Goal: Task Accomplishment & Management: Complete application form

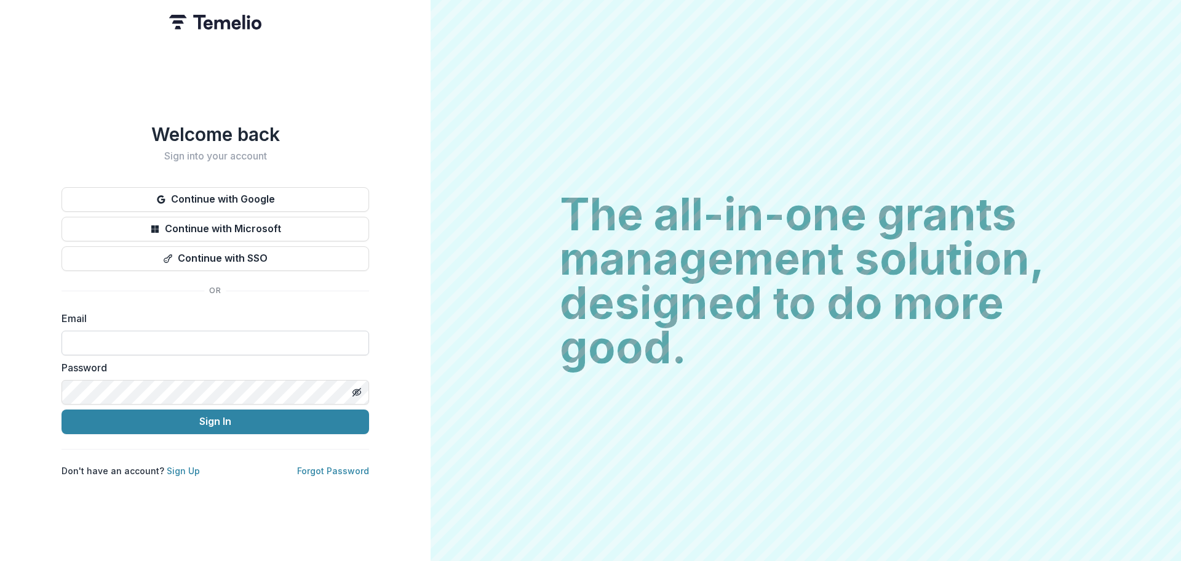
click at [257, 333] on input at bounding box center [216, 342] width 308 height 25
click at [462, 296] on div "The all-in-one grants management solution, designed to do more good. The all-in…" at bounding box center [806, 280] width 751 height 561
click at [169, 468] on link "Sign Up" at bounding box center [183, 470] width 33 height 10
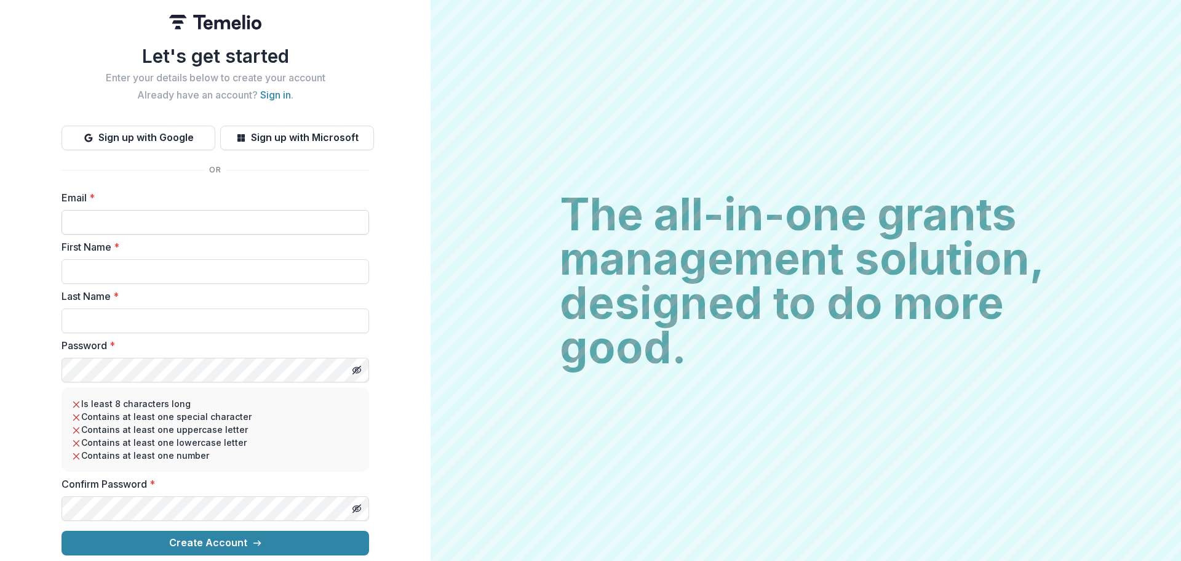
click at [178, 224] on input "Email *" at bounding box center [216, 222] width 308 height 25
type input "**********"
click at [158, 263] on input "First Name *" at bounding box center [216, 271] width 308 height 25
type input "******"
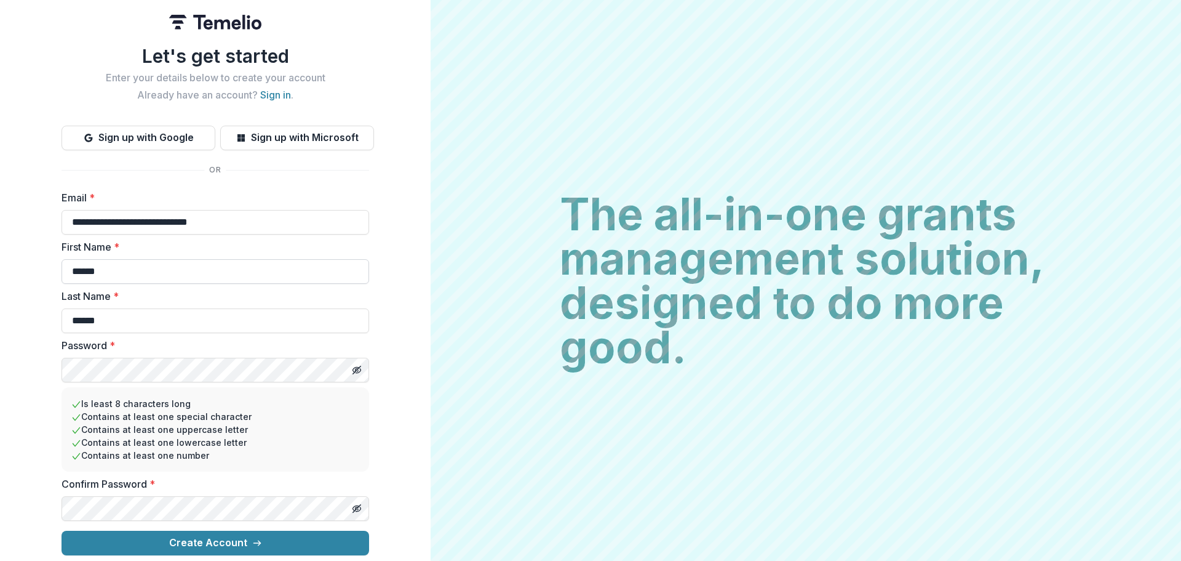
click at [62, 530] on button "Create Account" at bounding box center [216, 542] width 308 height 25
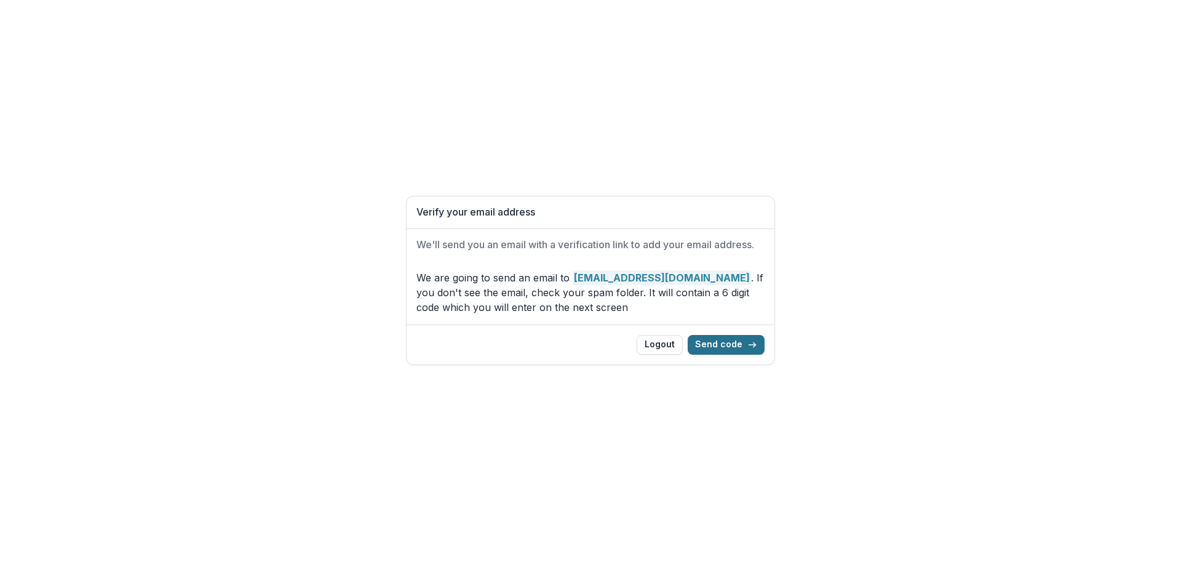
click at [738, 347] on button "Send code" at bounding box center [726, 345] width 77 height 20
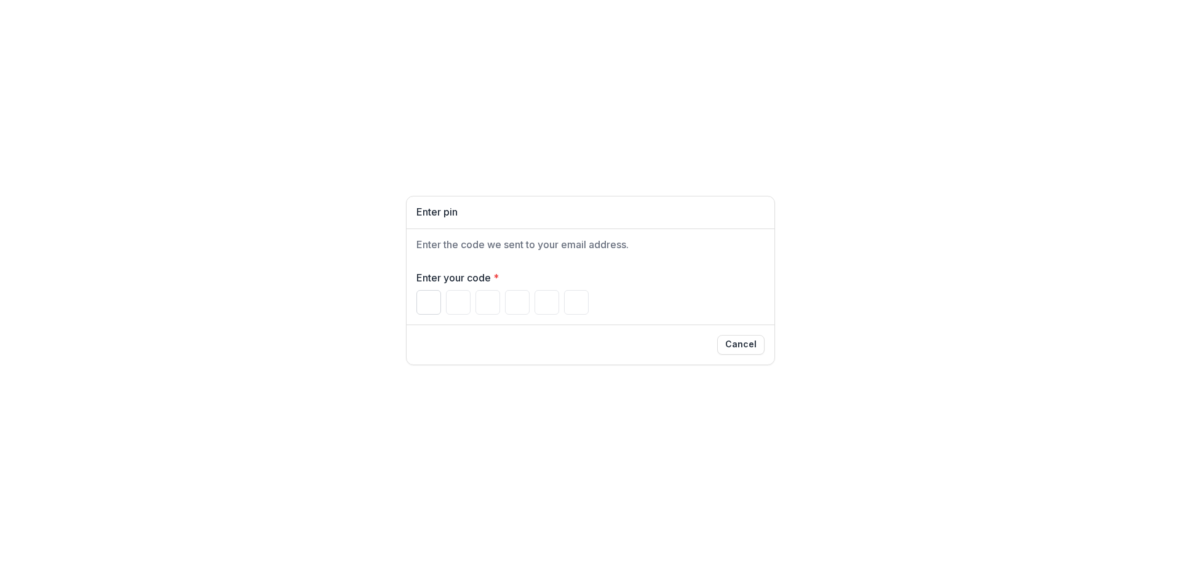
click at [428, 296] on input "Please enter your pin code" at bounding box center [429, 302] width 25 height 25
type input "*"
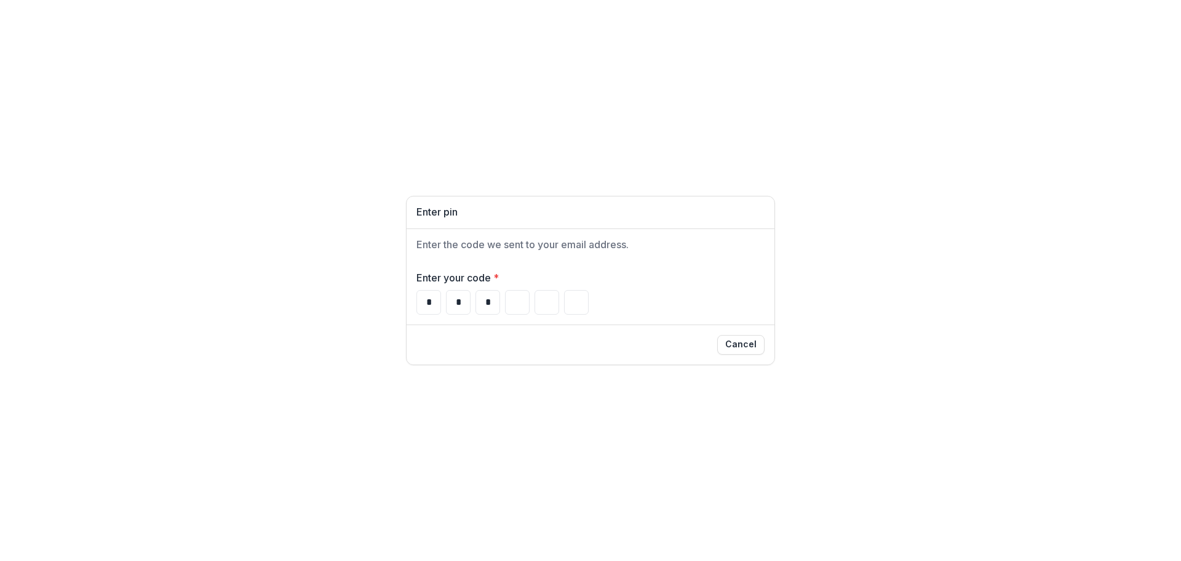
type input "*"
drag, startPoint x: 473, startPoint y: 300, endPoint x: 480, endPoint y: 297, distance: 8.0
click at [480, 297] on div "* * * * *" at bounding box center [591, 302] width 348 height 25
drag, startPoint x: 480, startPoint y: 299, endPoint x: 515, endPoint y: 296, distance: 35.2
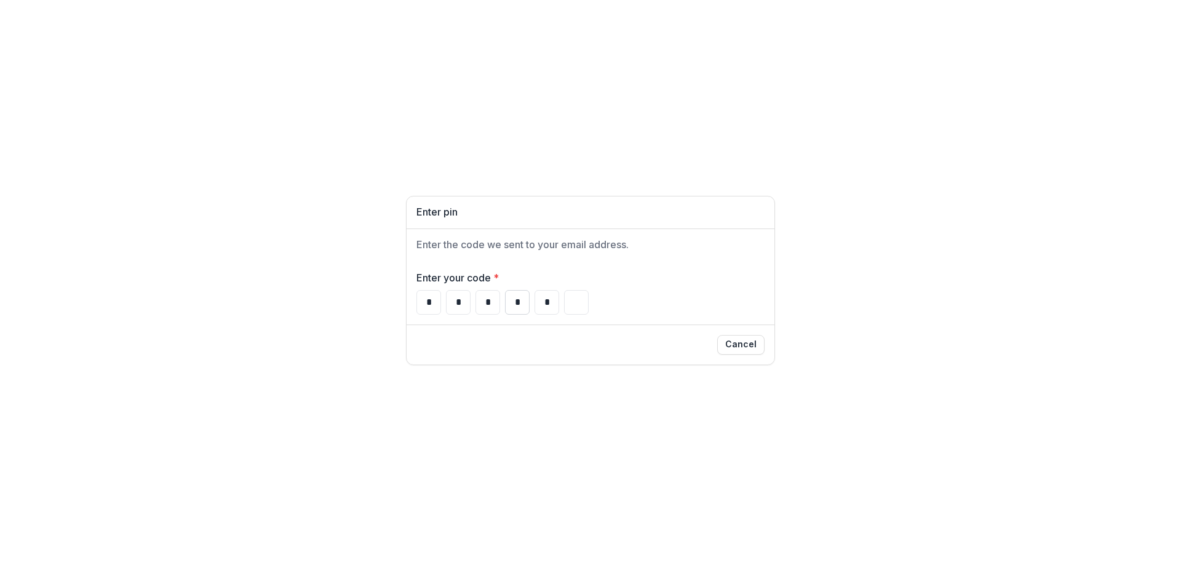
click at [501, 300] on div "* * * * *" at bounding box center [591, 302] width 348 height 25
type input "*"
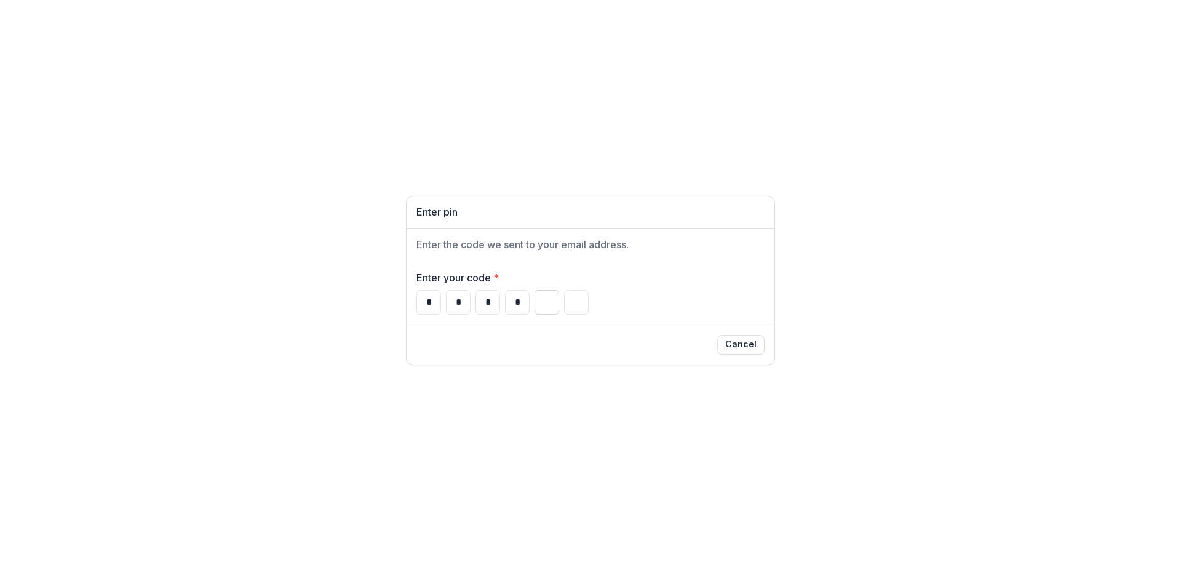
type input "*"
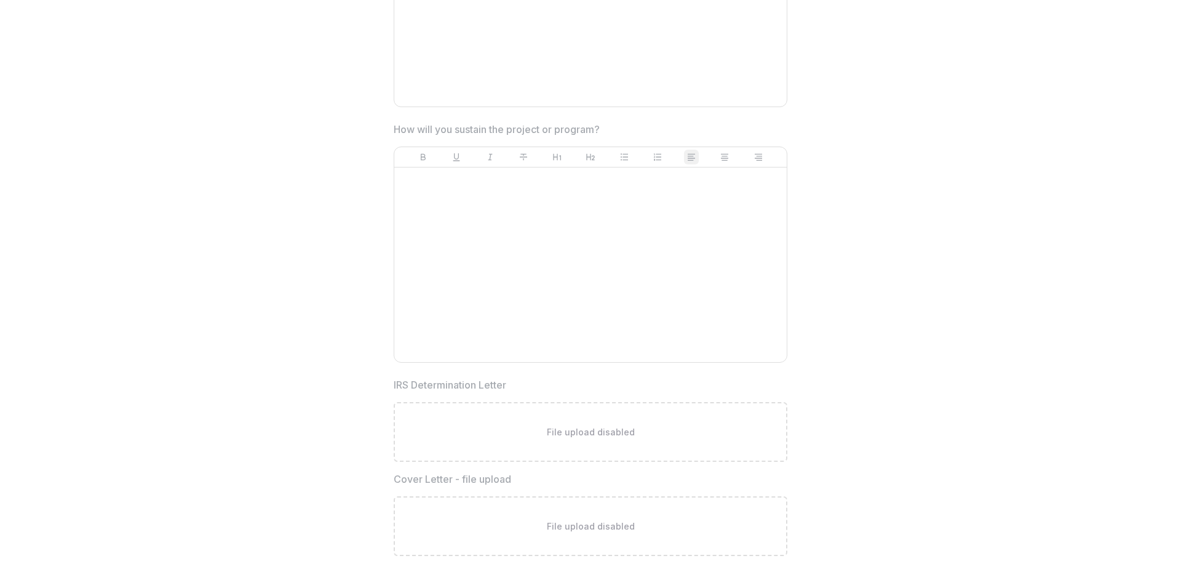
scroll to position [3015, 0]
click at [520, 172] on div at bounding box center [590, 165] width 383 height 185
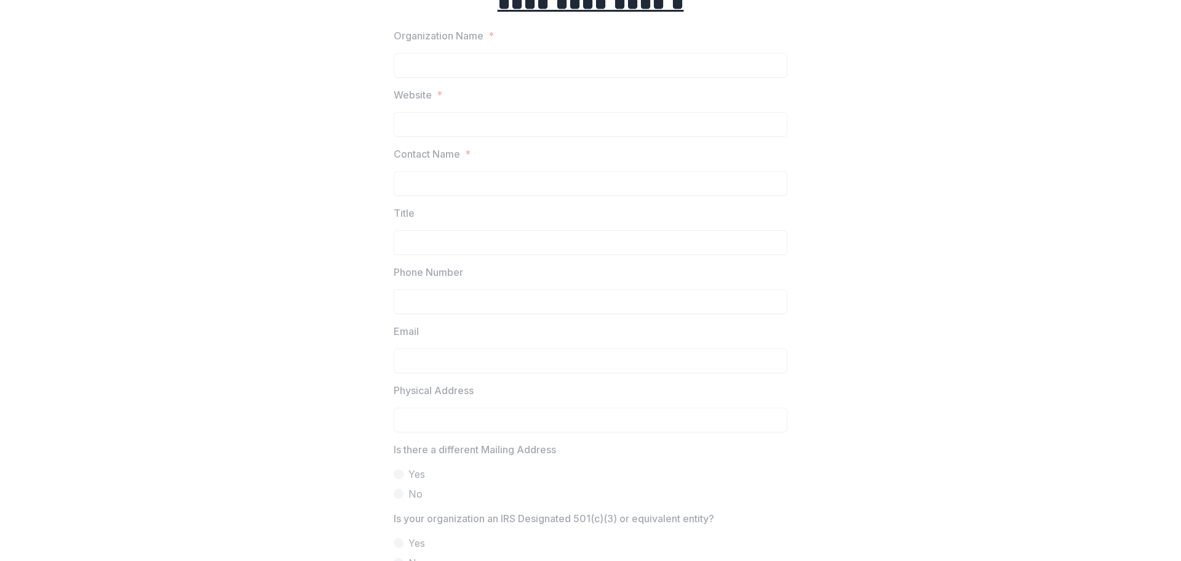
scroll to position [185, 0]
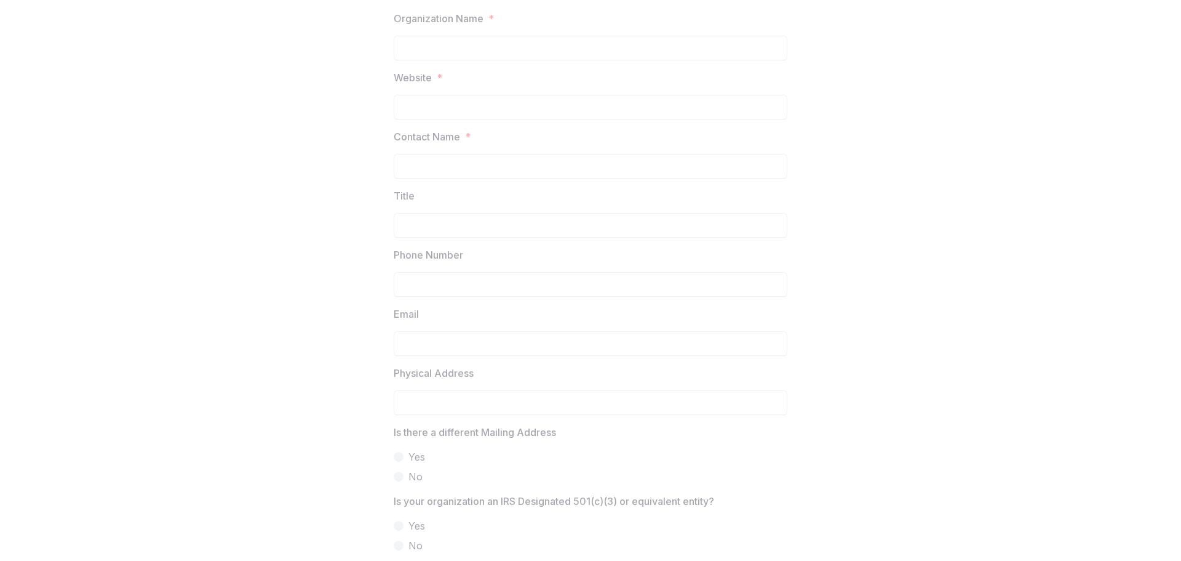
click at [426, 371] on p "Physical Address" at bounding box center [434, 372] width 80 height 15
click at [426, 372] on p "Physical Address" at bounding box center [434, 372] width 80 height 15
click at [482, 426] on p "Is there a different Mailing Address" at bounding box center [475, 432] width 162 height 15
